Goal: Task Accomplishment & Management: Complete application form

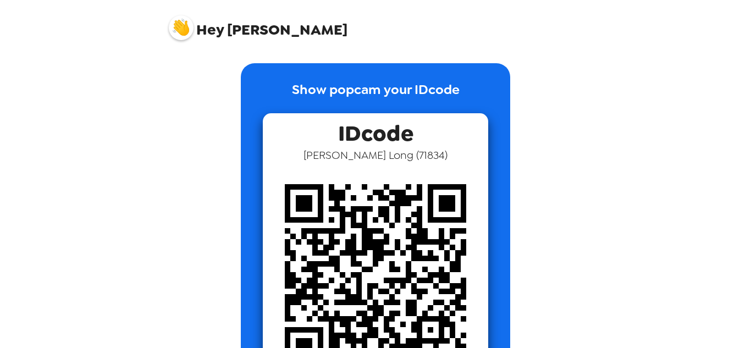
click at [696, 140] on div "Hey Kelly Show popcam your IDcode IDcode Kelly Long ( 71834 )" at bounding box center [375, 174] width 751 height 348
click at [184, 34] on img at bounding box center [181, 27] width 25 height 25
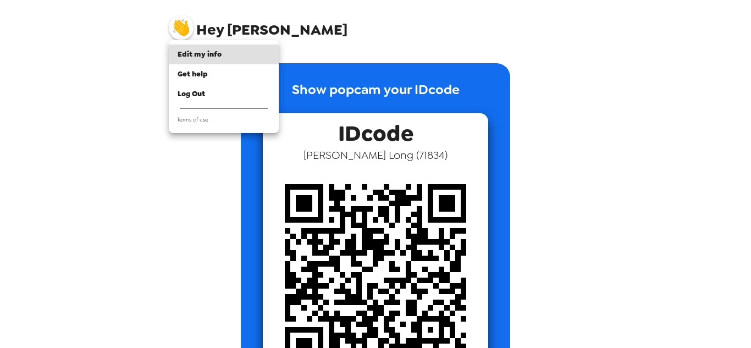
click at [702, 114] on div at bounding box center [375, 174] width 751 height 348
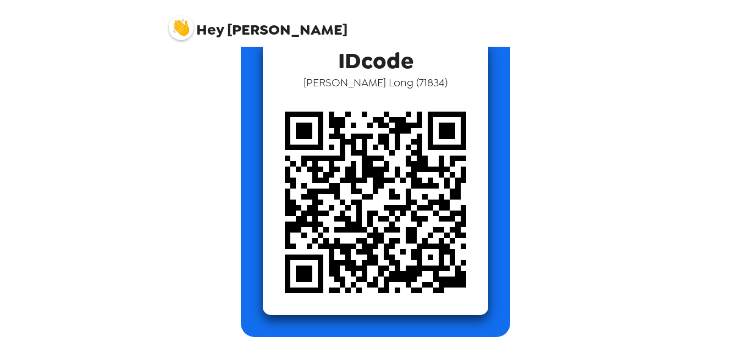
scroll to position [18, 0]
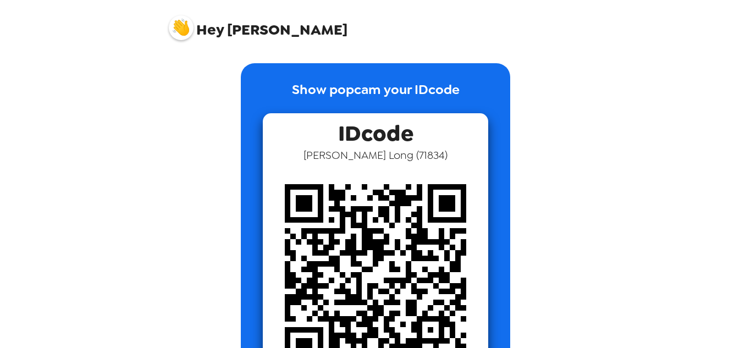
click at [388, 203] on img at bounding box center [375, 274] width 225 height 225
drag, startPoint x: 357, startPoint y: 117, endPoint x: 355, endPoint y: 109, distance: 8.0
click at [357, 117] on span "IDcode" at bounding box center [375, 130] width 75 height 35
click at [350, 90] on p "Show popcam your IDcode" at bounding box center [376, 97] width 168 height 34
click at [417, 122] on div "IDcode Kelly Long ( 71834 )" at bounding box center [375, 250] width 225 height 274
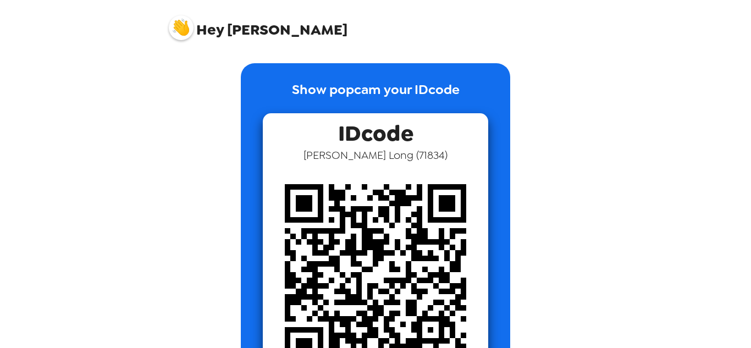
click at [385, 132] on span "IDcode" at bounding box center [375, 130] width 75 height 35
click at [377, 158] on span "Kelly Long ( 71834 )" at bounding box center [376, 155] width 144 height 14
click at [377, 223] on img at bounding box center [375, 274] width 225 height 225
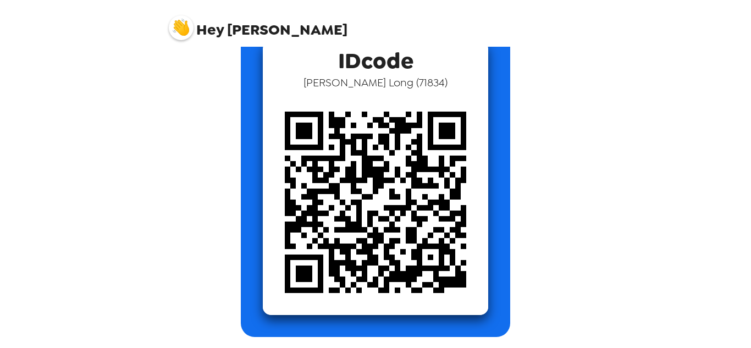
click at [377, 223] on img at bounding box center [375, 202] width 225 height 225
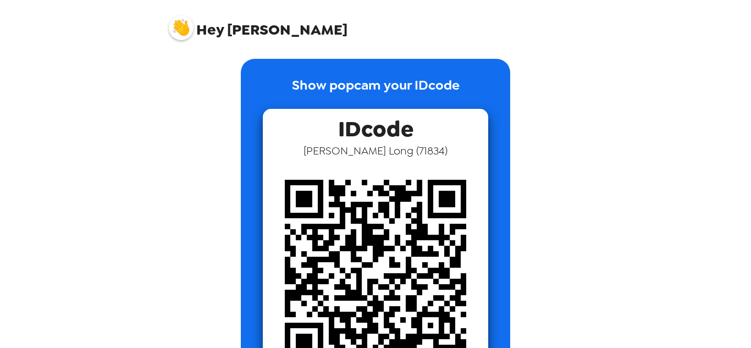
scroll to position [0, 0]
